Goal: Task Accomplishment & Management: Manage account settings

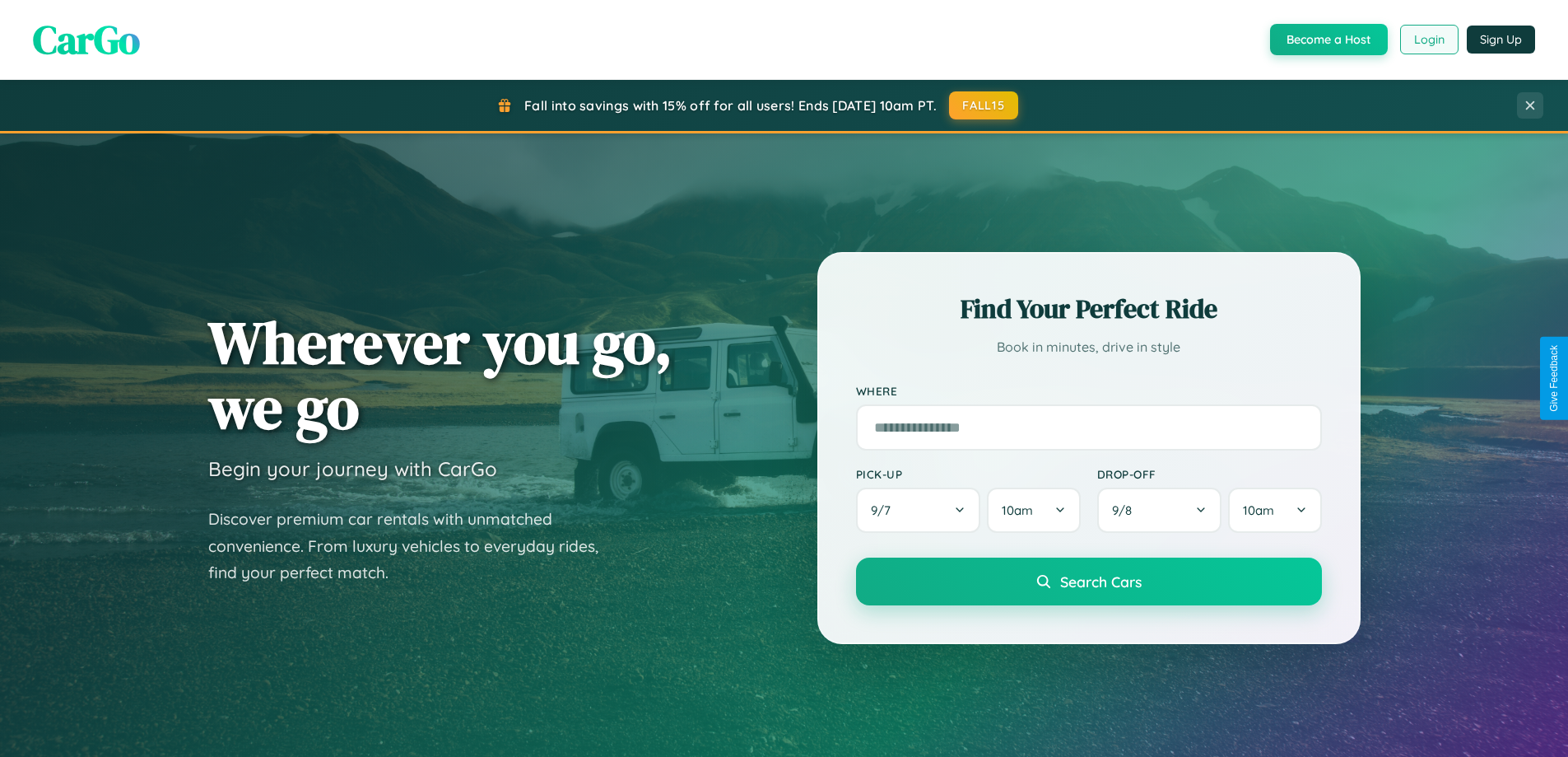
click at [1429, 40] on button "Login" at bounding box center [1430, 39] width 59 height 29
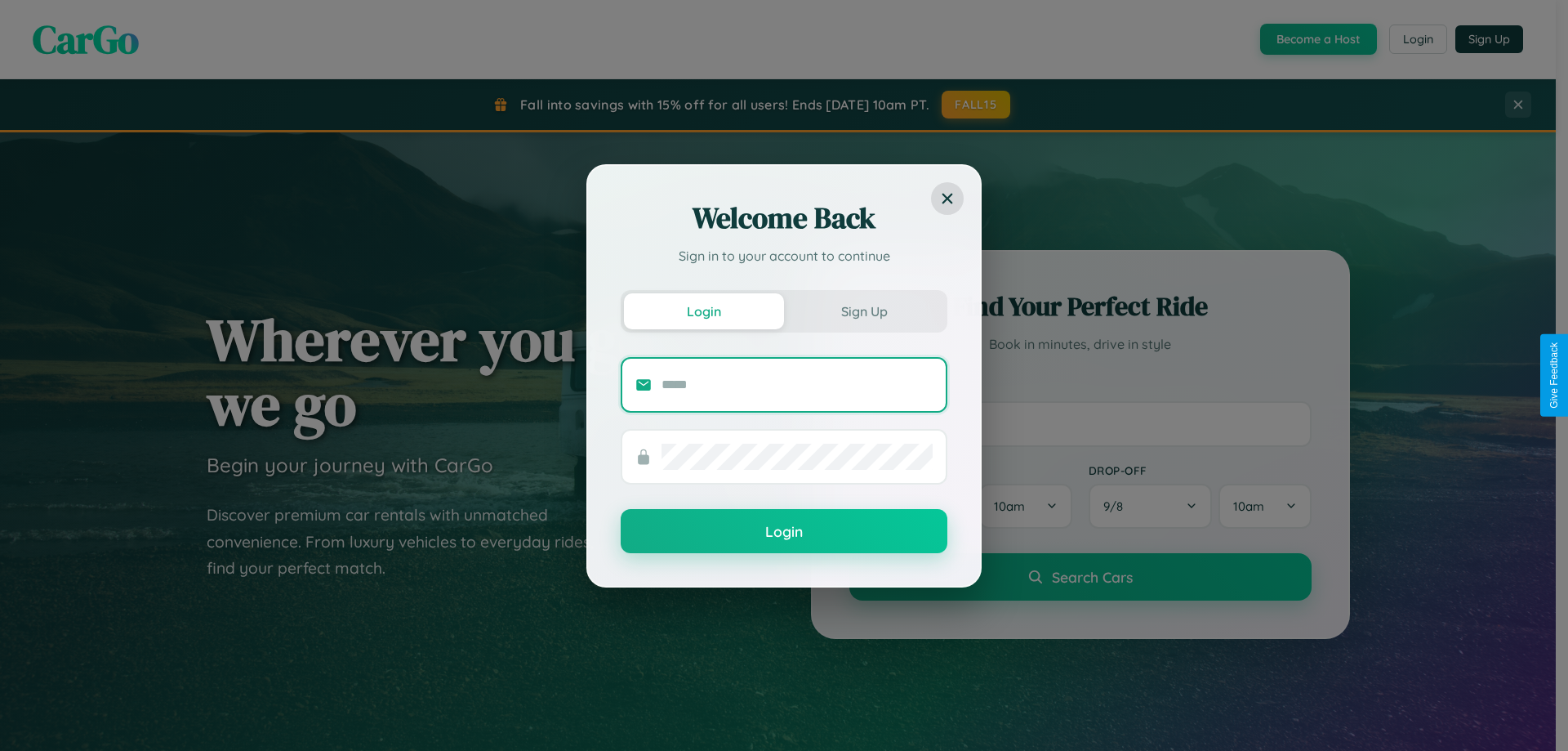
click at [798, 384] on input "text" at bounding box center [797, 385] width 271 height 26
type input "**********"
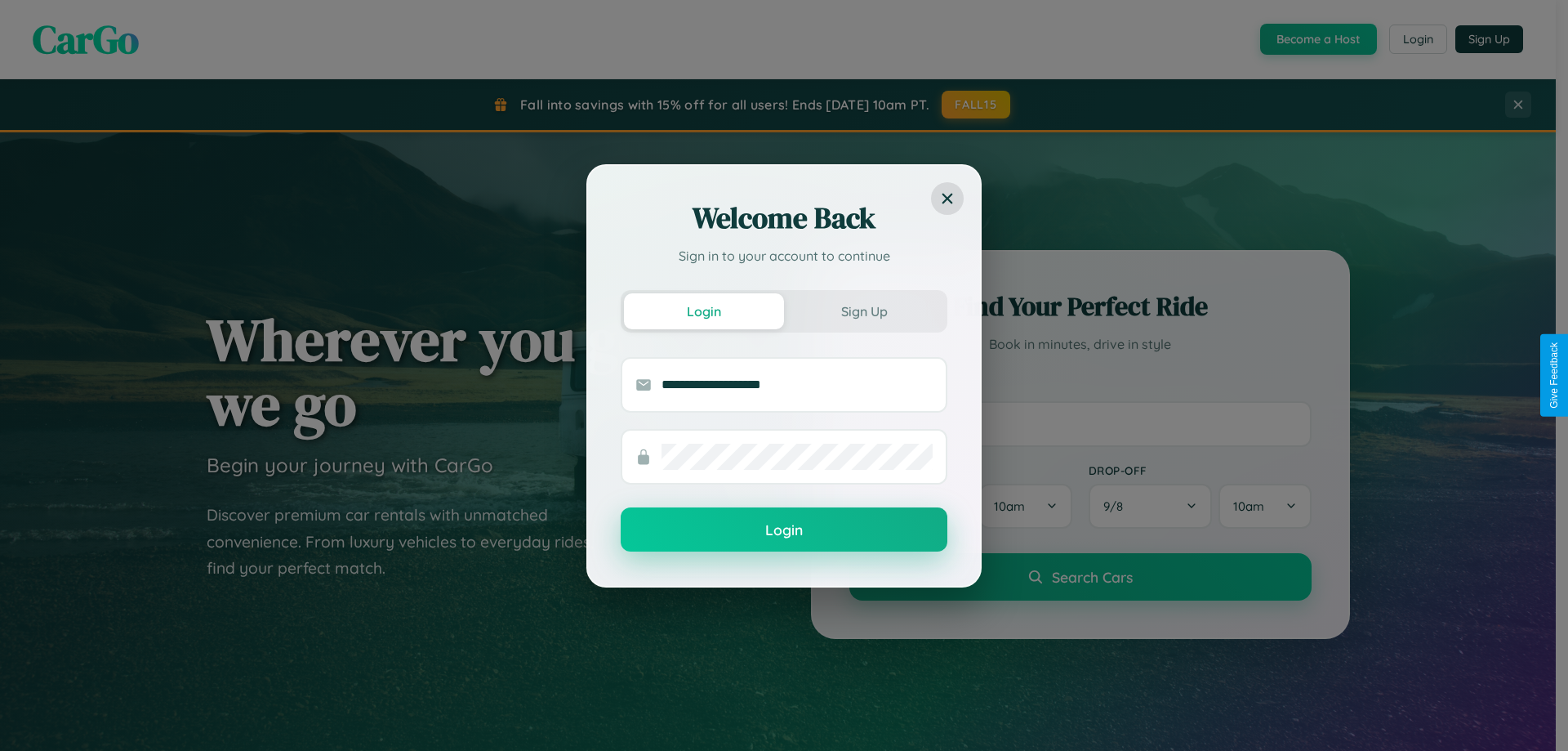
click at [784, 530] on button "Login" at bounding box center [784, 529] width 326 height 44
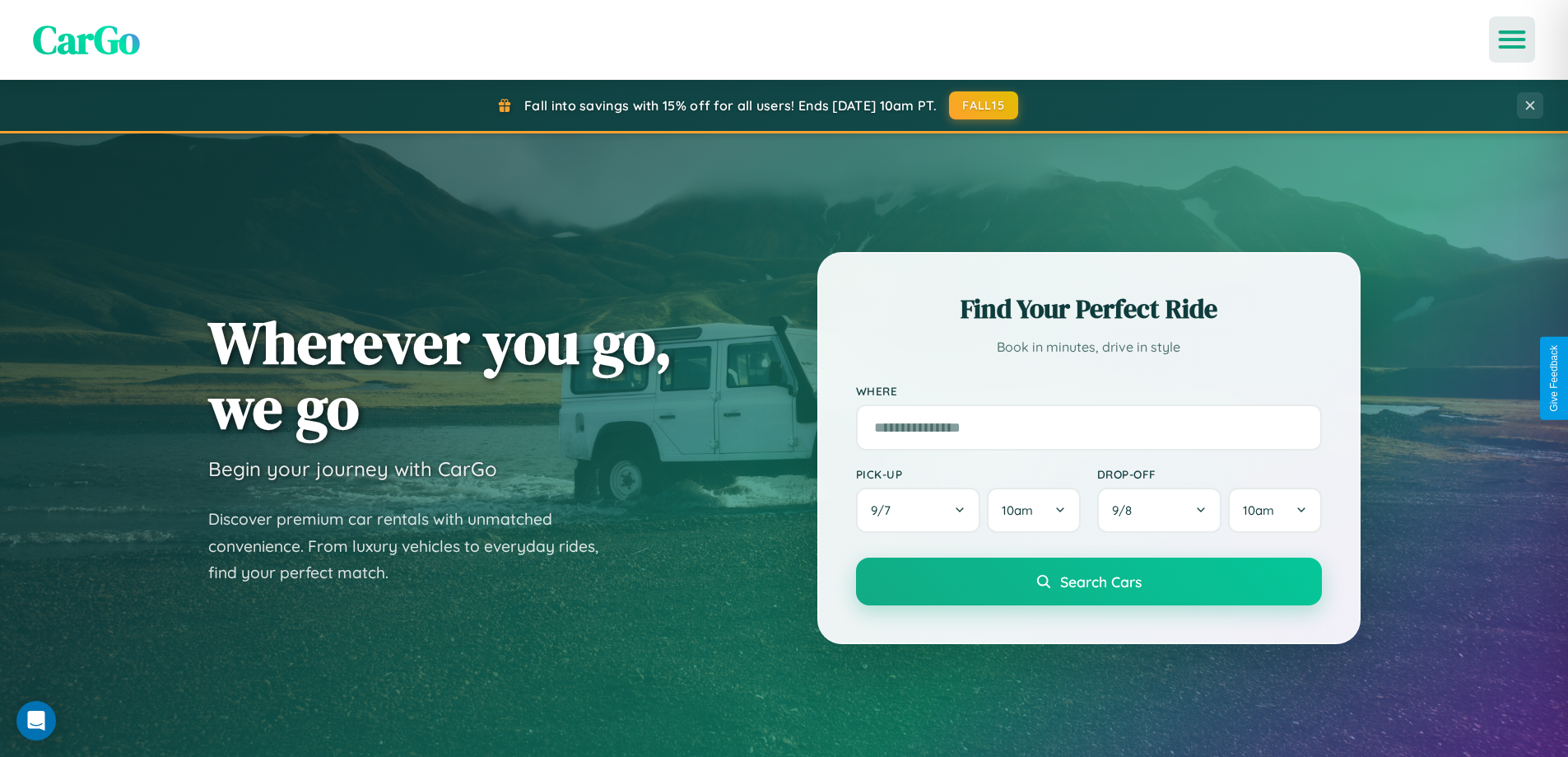
click at [1512, 40] on icon "Open menu" at bounding box center [1512, 40] width 24 height 15
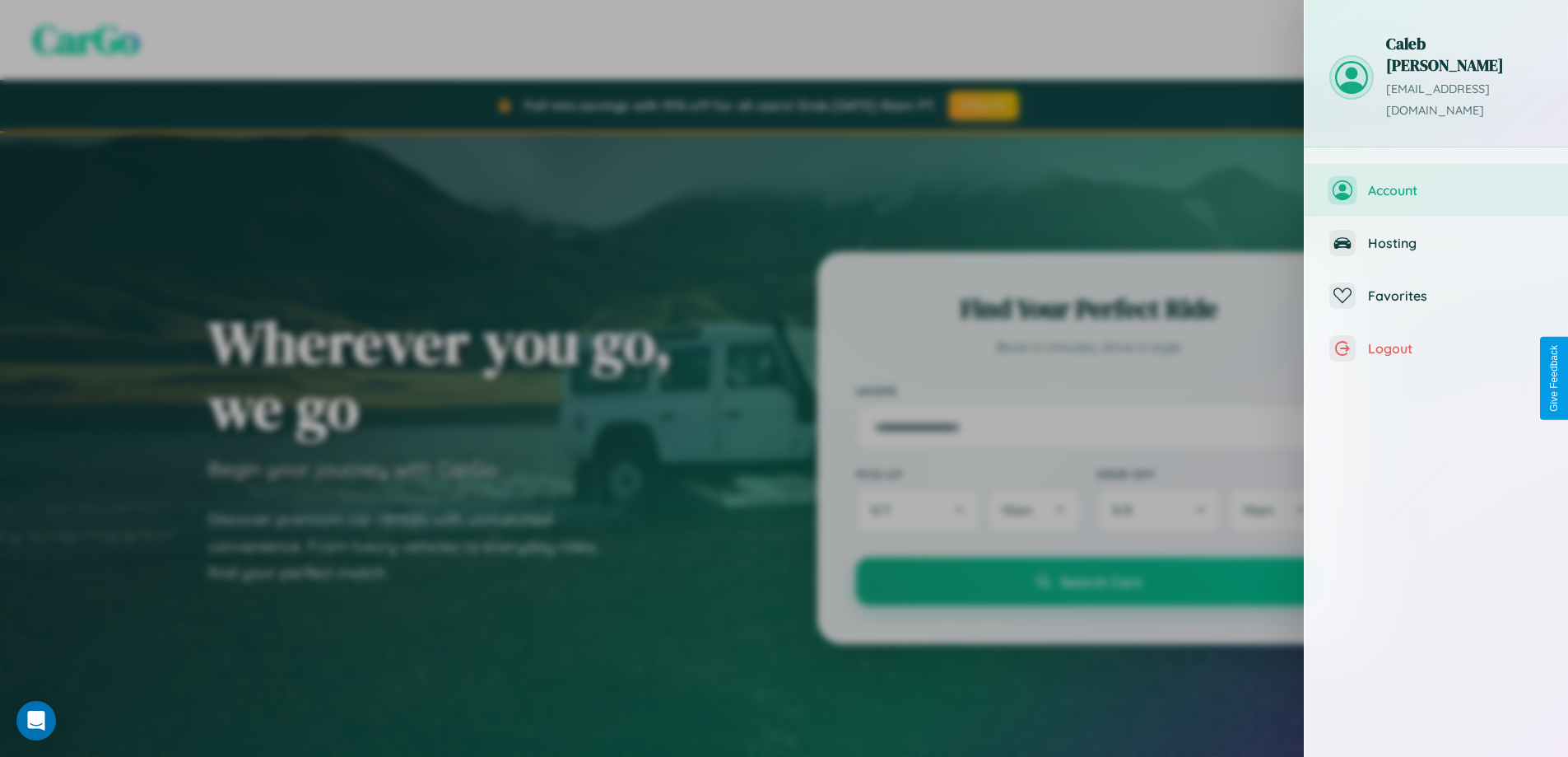
click at [1436, 182] on span "Account" at bounding box center [1455, 190] width 175 height 16
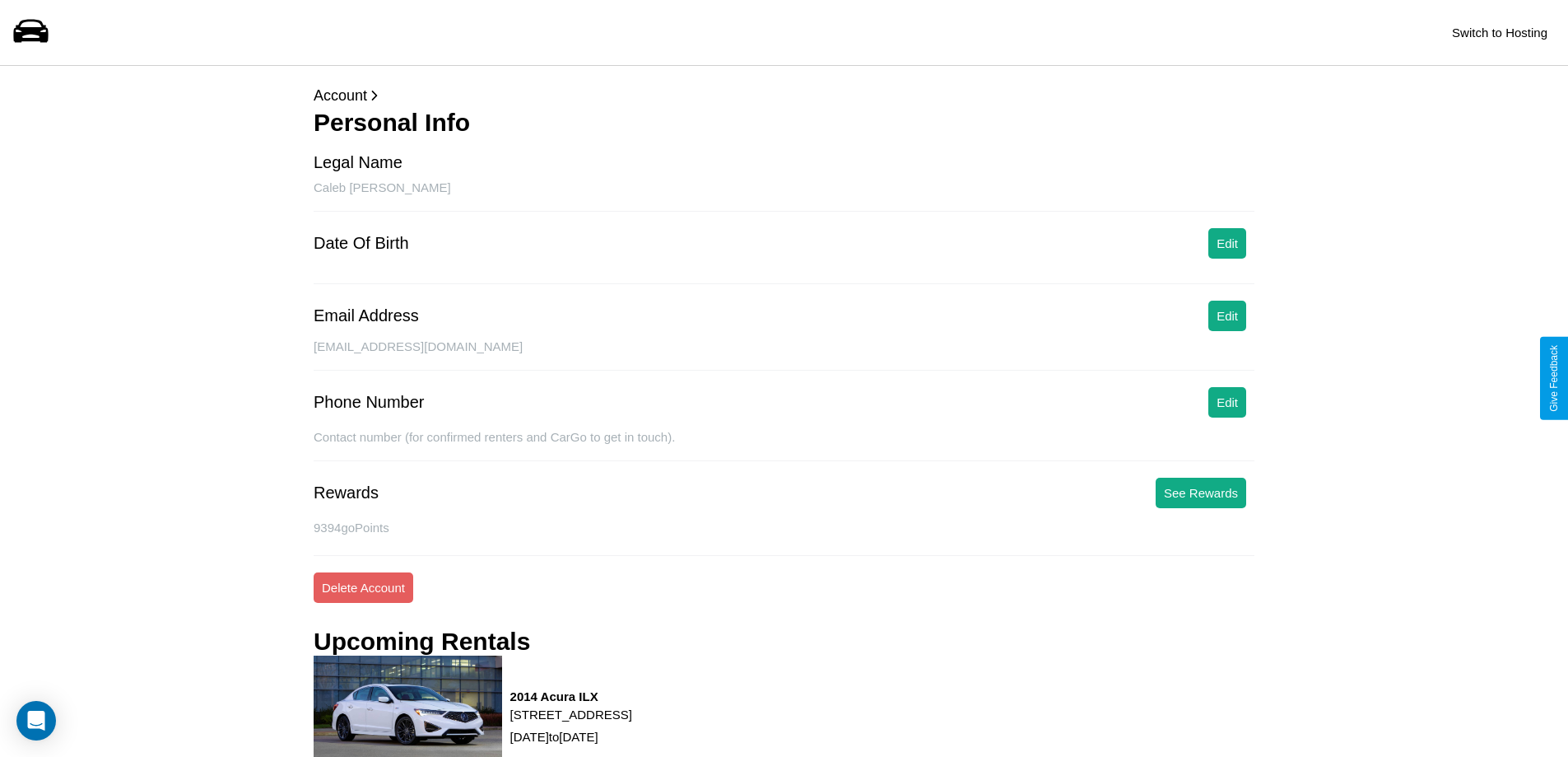
scroll to position [445, 0]
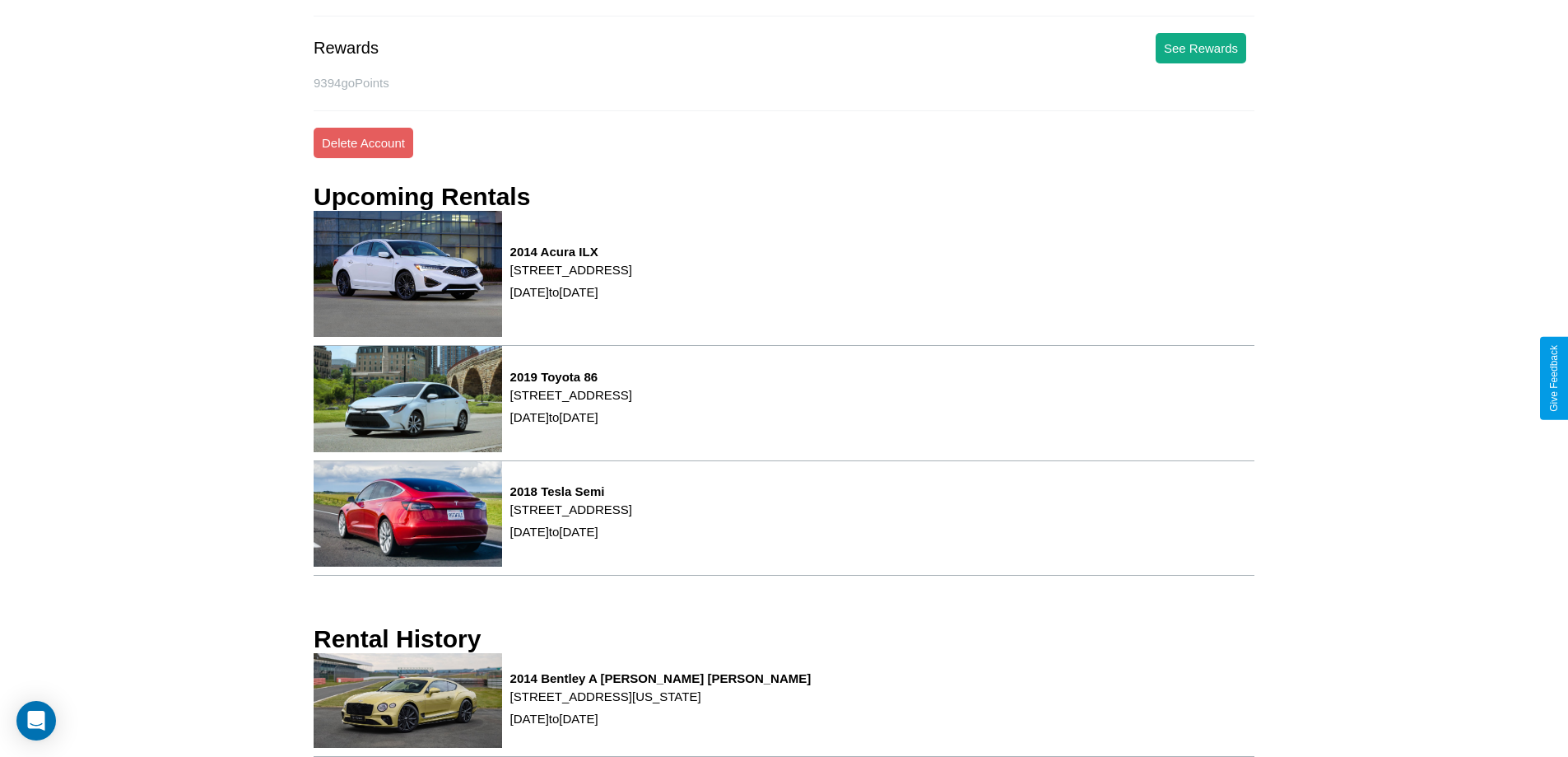
click at [784, 705] on p "[STREET_ADDRESS][US_STATE]" at bounding box center [661, 696] width 301 height 22
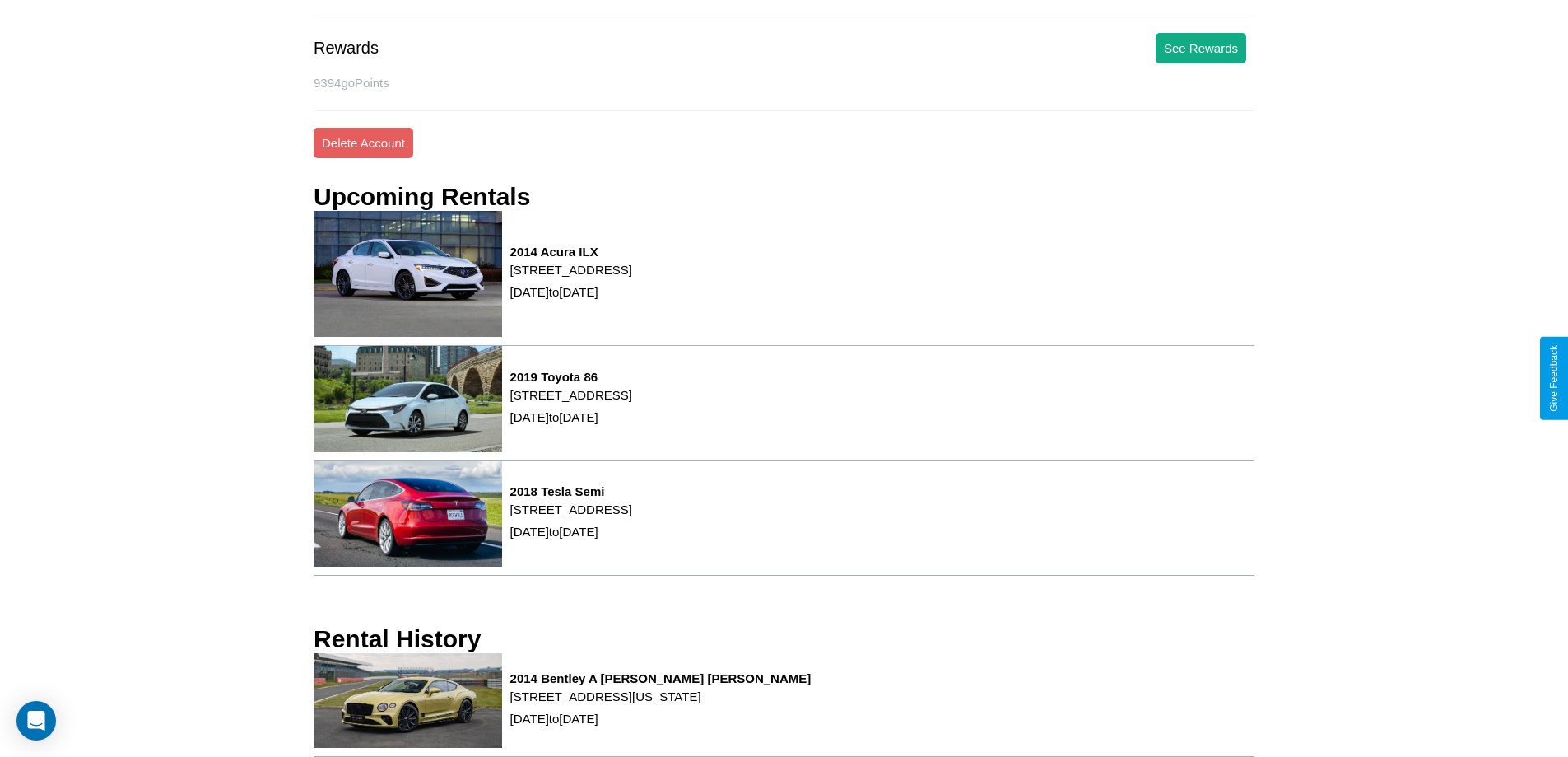
click at [784, 705] on p "[STREET_ADDRESS][US_STATE]" at bounding box center [661, 696] width 301 height 22
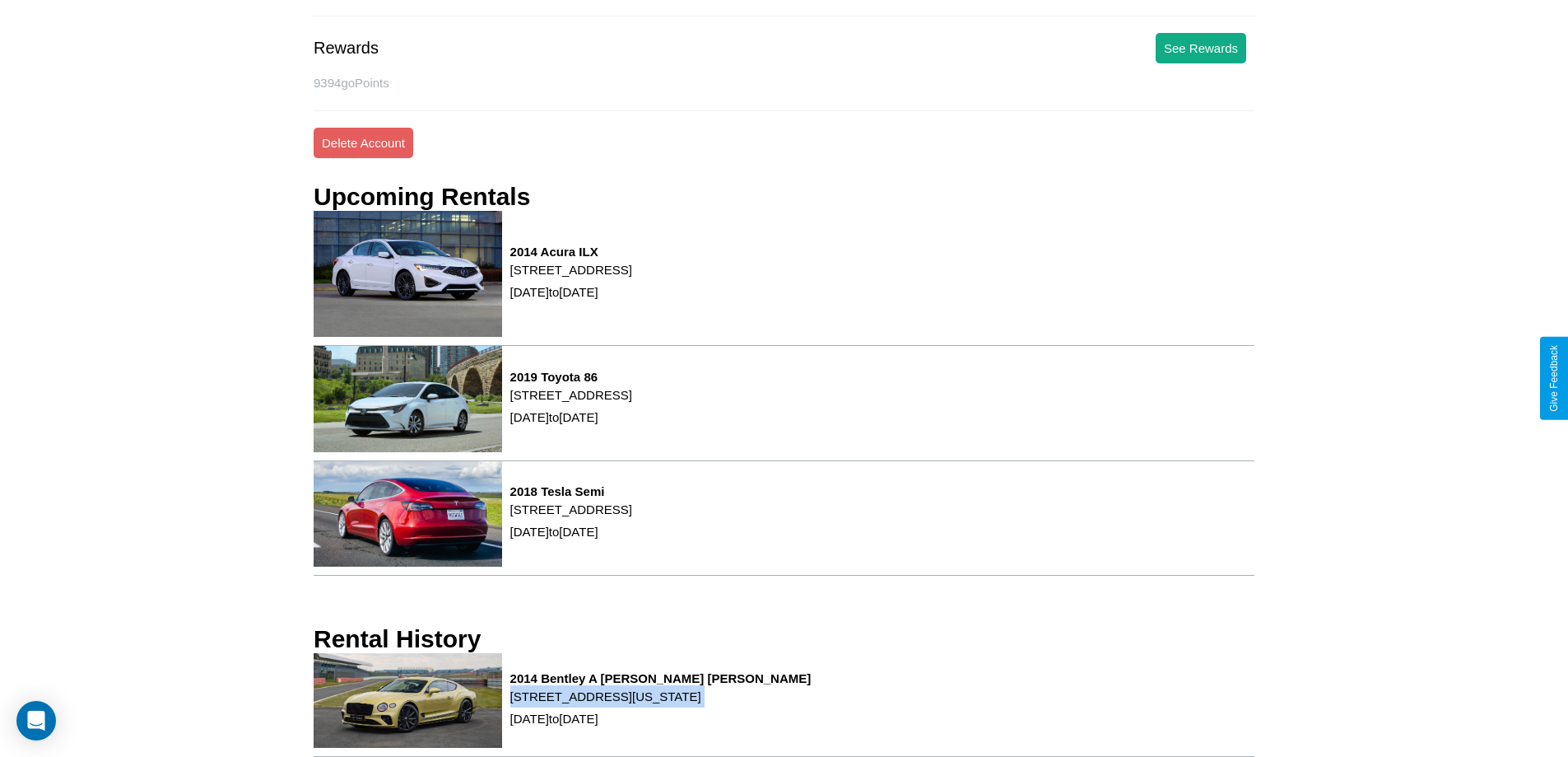
click at [784, 705] on p "[STREET_ADDRESS][US_STATE]" at bounding box center [661, 696] width 301 height 22
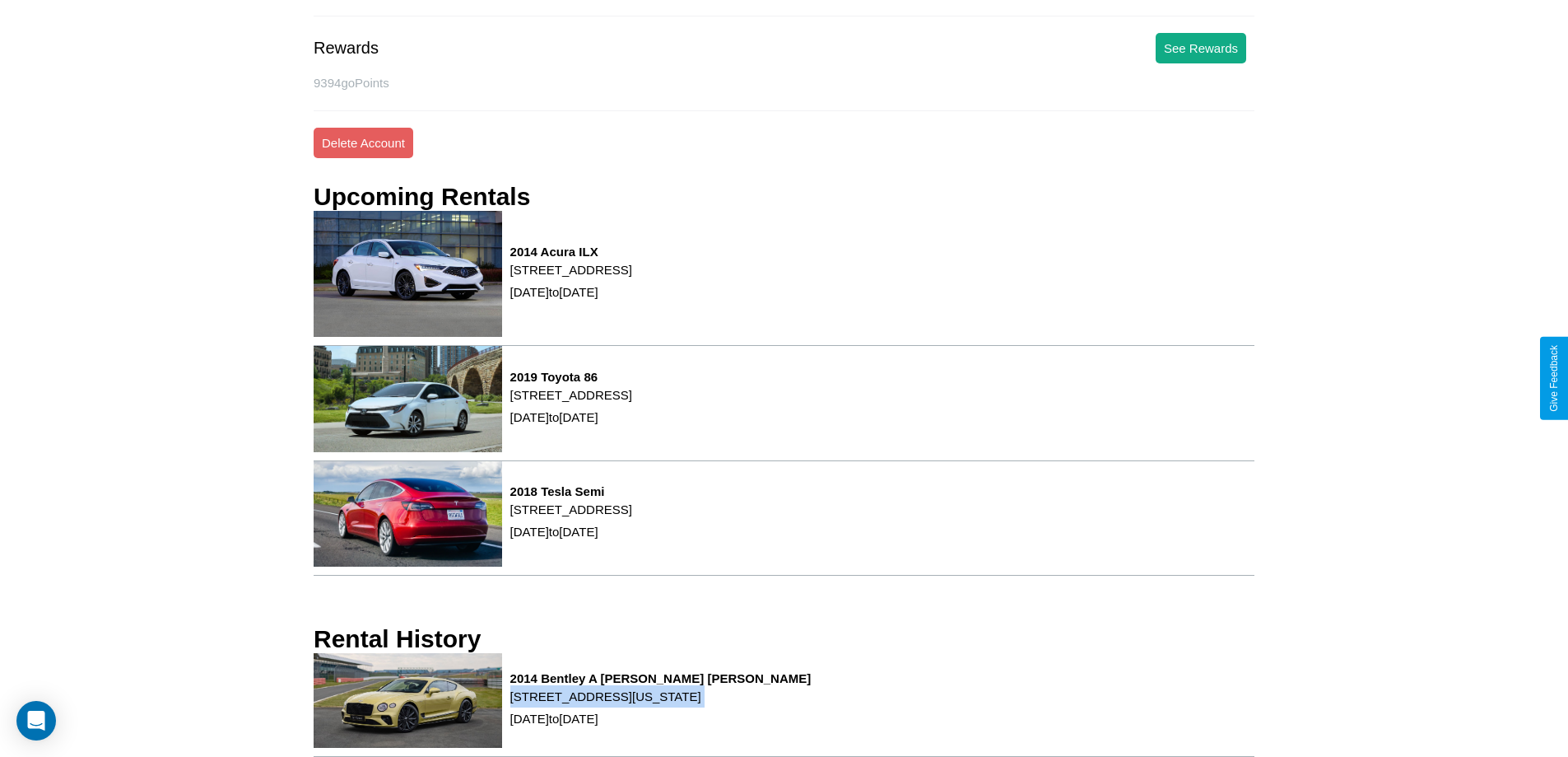
click at [784, 705] on p "[STREET_ADDRESS][US_STATE]" at bounding box center [661, 696] width 301 height 22
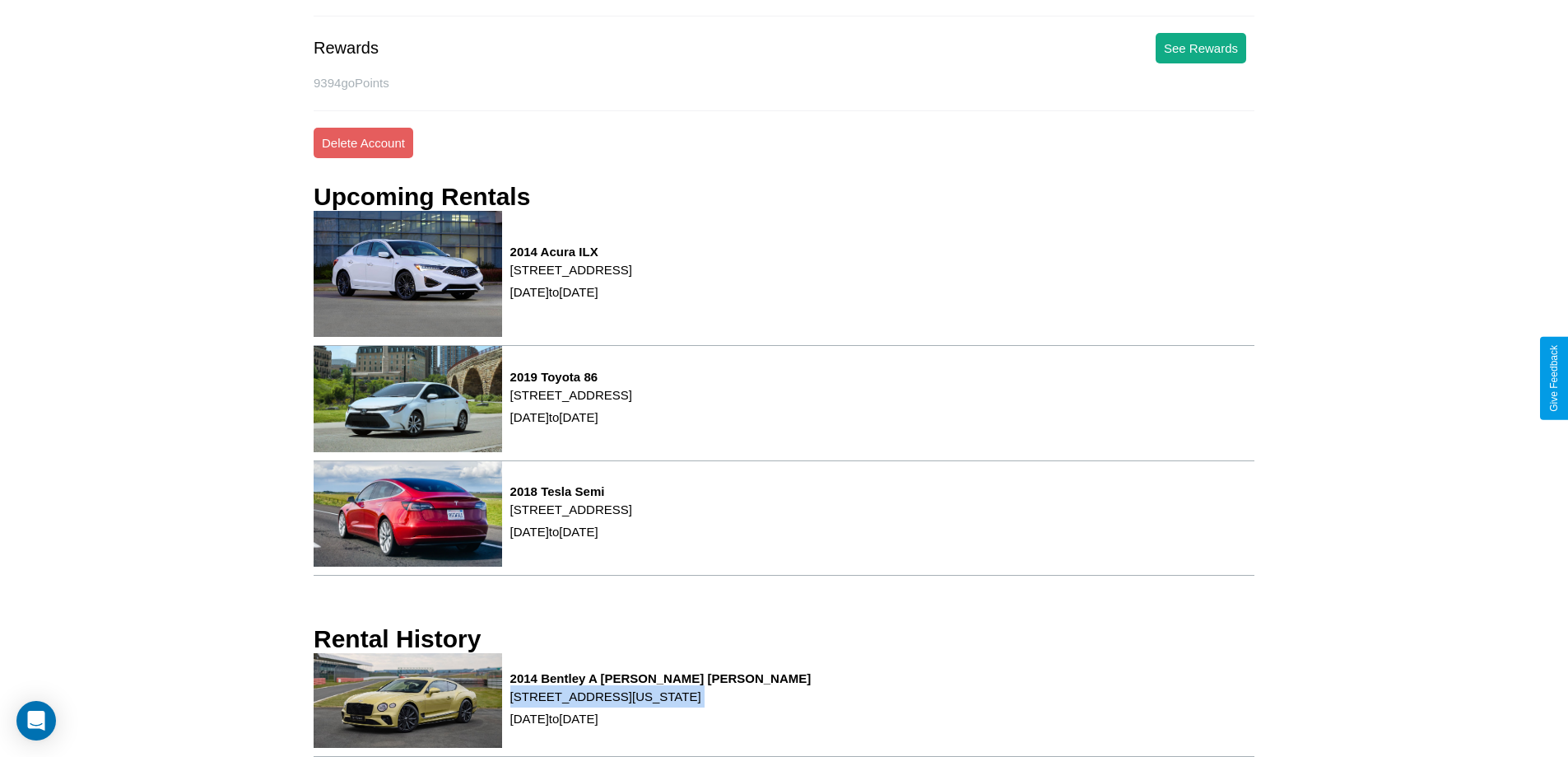
click at [784, 705] on p "[STREET_ADDRESS][US_STATE]" at bounding box center [661, 696] width 301 height 22
